Goal: Information Seeking & Learning: Learn about a topic

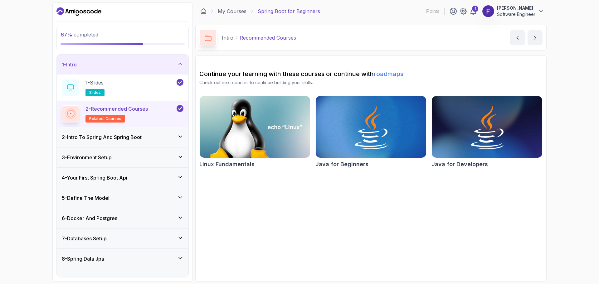
click at [141, 254] on div "8 - Spring Data Jpa" at bounding box center [123, 259] width 132 height 20
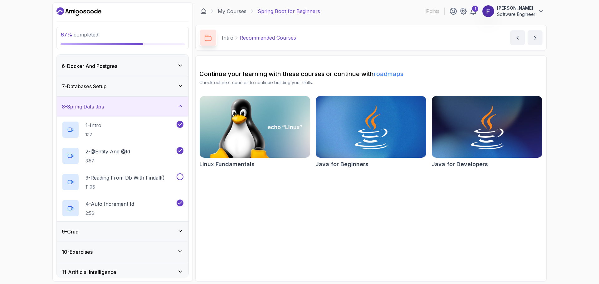
scroll to position [125, 0]
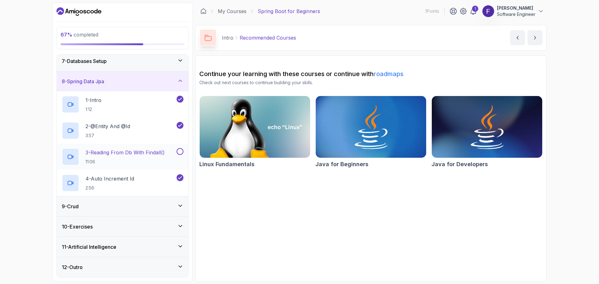
click at [180, 158] on button "3 - Reading From Db With Findall() 11:06" at bounding box center [123, 156] width 122 height 17
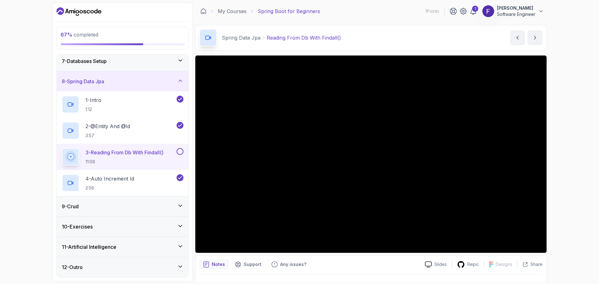
click at [181, 154] on button at bounding box center [179, 151] width 7 height 7
click at [171, 213] on div "9 - Crud" at bounding box center [123, 206] width 132 height 20
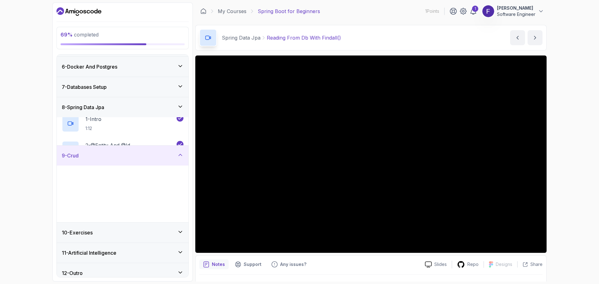
scroll to position [99, 0]
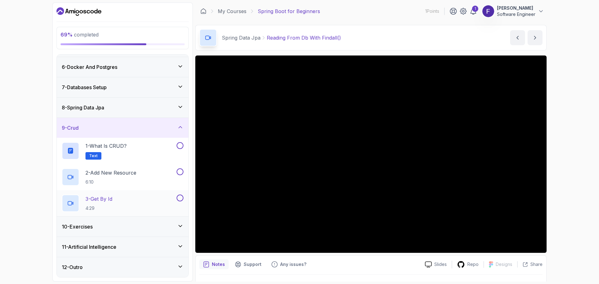
click at [181, 195] on button at bounding box center [179, 198] width 7 height 7
click at [182, 171] on button at bounding box center [179, 171] width 7 height 7
click at [182, 146] on button at bounding box center [179, 145] width 7 height 7
click at [163, 229] on div "10 - Exercises" at bounding box center [123, 226] width 122 height 7
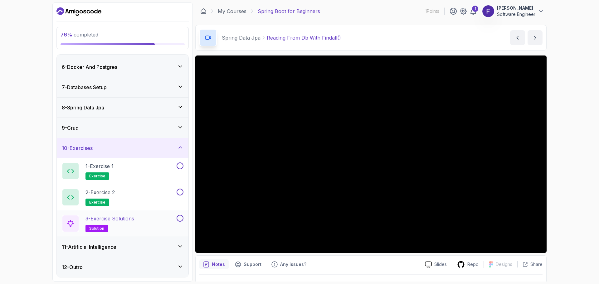
click at [179, 218] on button at bounding box center [179, 218] width 7 height 7
click at [181, 191] on button at bounding box center [179, 192] width 7 height 7
click at [180, 167] on button at bounding box center [179, 165] width 7 height 7
click at [183, 240] on div "11 - Artificial Intelligence" at bounding box center [123, 247] width 132 height 20
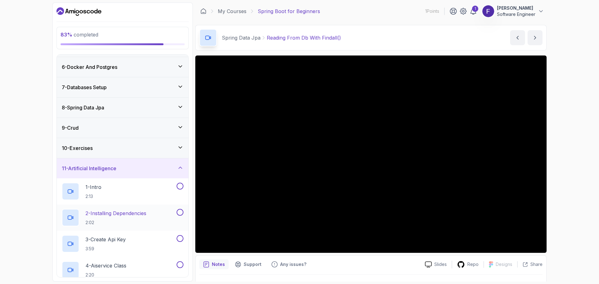
click at [181, 209] on button at bounding box center [179, 212] width 7 height 7
click at [179, 191] on button "1 - Intro 2:13" at bounding box center [123, 191] width 122 height 17
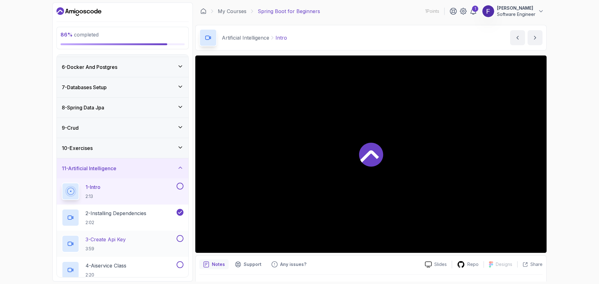
click at [177, 242] on div at bounding box center [179, 238] width 8 height 7
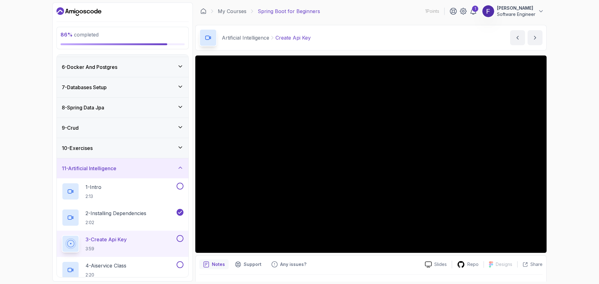
click at [180, 241] on button at bounding box center [179, 238] width 7 height 7
click at [182, 186] on button at bounding box center [179, 186] width 7 height 7
click at [181, 266] on button at bounding box center [179, 264] width 7 height 7
click at [27, 202] on div "93 % completed 1 - Intro 2 - Intro To Spring And Spring Boot 3 - Environment Se…" at bounding box center [299, 142] width 599 height 284
click at [596, 230] on div "93 % completed 1 - Intro 2 - Intro To Spring And Spring Boot 3 - Environment Se…" at bounding box center [299, 142] width 599 height 284
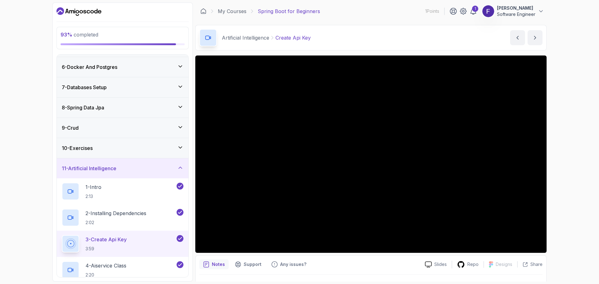
click at [598, 155] on div "93 % completed 1 - Intro 2 - Intro To Spring And Spring Boot 3 - Environment Se…" at bounding box center [299, 142] width 599 height 284
drag, startPoint x: 598, startPoint y: 38, endPoint x: 591, endPoint y: 115, distance: 77.7
click at [591, 115] on div "93 % completed 1 - Intro 2 - Intro To Spring And Spring Boot 3 - Environment Se…" at bounding box center [299, 142] width 599 height 284
click at [555, 114] on div "93 % completed 1 - Intro 2 - Intro To Spring And Spring Boot 3 - Environment Se…" at bounding box center [299, 142] width 599 height 284
drag, startPoint x: 159, startPoint y: 245, endPoint x: 177, endPoint y: 172, distance: 75.2
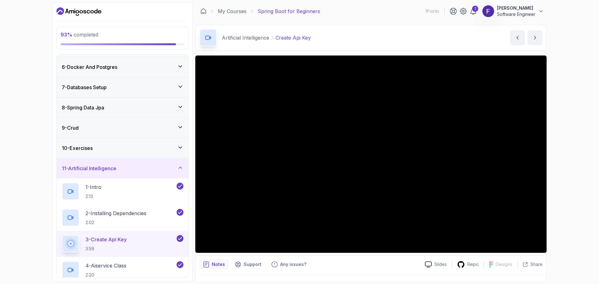
click at [177, 172] on div "11 - Artificial Intelligence 1 - Intro 2:13 2 - Installing Dependencies 2:02 3 …" at bounding box center [123, 259] width 132 height 203
click at [6, 146] on div "93 % completed 1 - Intro 2 - Intro To Spring And Spring Boot 3 - Environment Se…" at bounding box center [299, 142] width 599 height 284
click at [186, 165] on div "11 - Artificial Intelligence" at bounding box center [123, 168] width 132 height 20
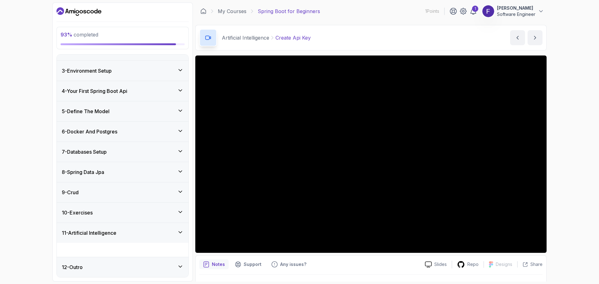
scroll to position [20, 0]
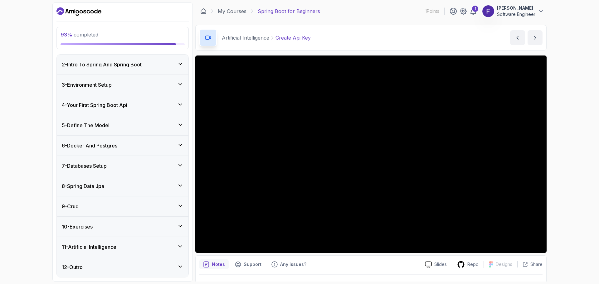
click at [176, 267] on div "12 - Outro" at bounding box center [123, 266] width 122 height 7
click at [181, 267] on icon at bounding box center [180, 267] width 3 height 2
click at [181, 267] on icon at bounding box center [180, 266] width 6 height 6
click at [181, 267] on icon at bounding box center [180, 267] width 3 height 2
click at [181, 249] on icon at bounding box center [180, 246] width 6 height 6
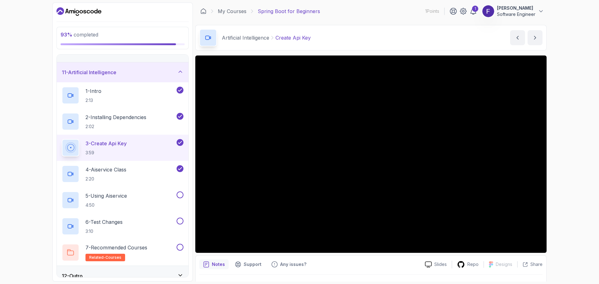
scroll to position [204, 0]
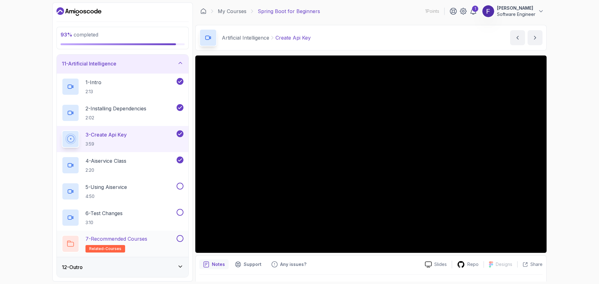
click at [181, 241] on button at bounding box center [179, 238] width 7 height 7
click at [179, 211] on button at bounding box center [179, 212] width 7 height 7
click at [179, 184] on button at bounding box center [179, 186] width 7 height 7
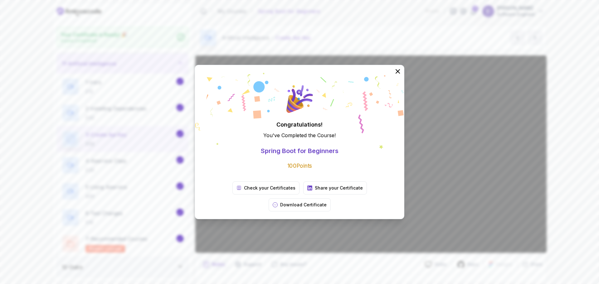
scroll to position [202, 0]
click at [118, 46] on div "Congratulations! You've Completed the Course ! Spring Boot for Beginners 100 Po…" at bounding box center [299, 142] width 599 height 284
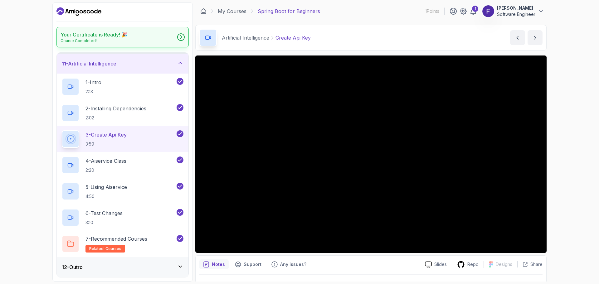
click at [118, 46] on div "Your Certificate is Ready! 🎉 Course Completed!" at bounding box center [122, 37] width 132 height 21
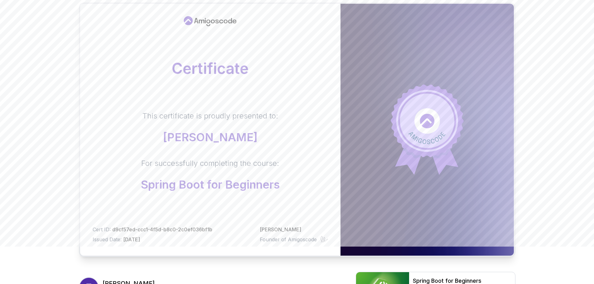
scroll to position [25, 0]
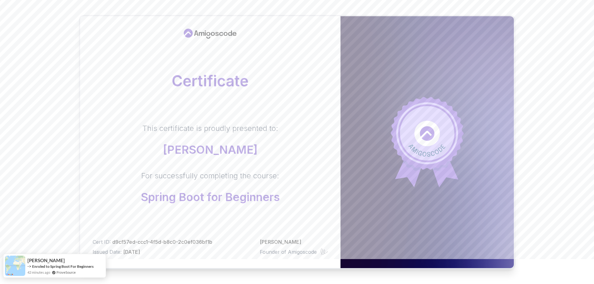
click at [100, 259] on div "[PERSON_NAME] -> Enroled to Spring Boot For Beginners 42 minutes ago ProveSource" at bounding box center [54, 266] width 103 height 24
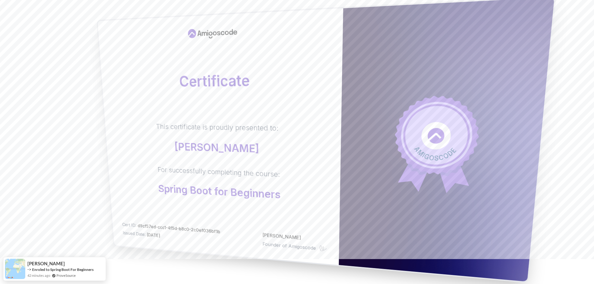
click at [88, 207] on div "Certificate This certificate is proudly presented to: [PERSON_NAME] For success…" at bounding box center [297, 142] width 437 height 254
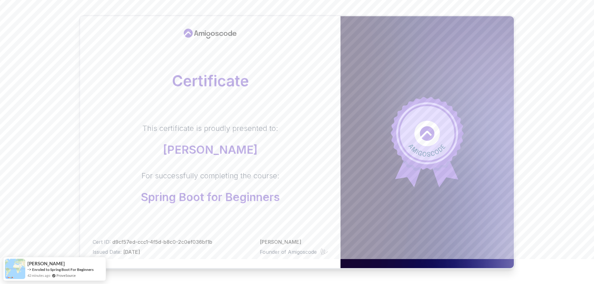
click at [46, 228] on div "Certificate This certificate is proudly presented to: Fatima Shehab For success…" at bounding box center [297, 172] width 594 height 395
click at [388, 89] on body "Certificate This certificate is proudly presented to: Fatima Shehab For success…" at bounding box center [297, 172] width 594 height 395
